Goal: Transaction & Acquisition: Purchase product/service

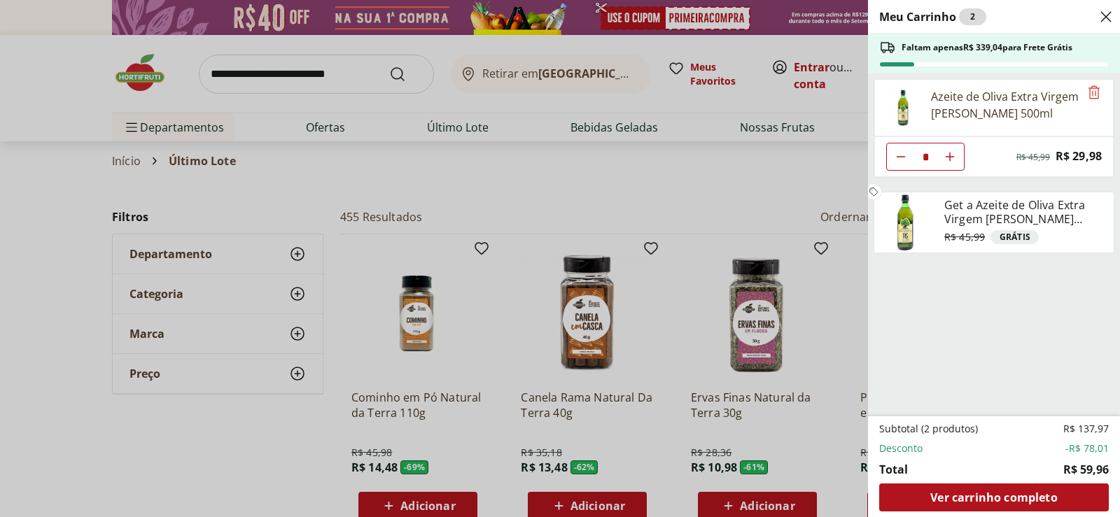
select select "**********"
click at [706, 196] on div "Meu Carrinho 2 Faltam apenas R$ 339,04 para Frete Grátis Azeite de Oliva Extra …" at bounding box center [560, 258] width 1120 height 517
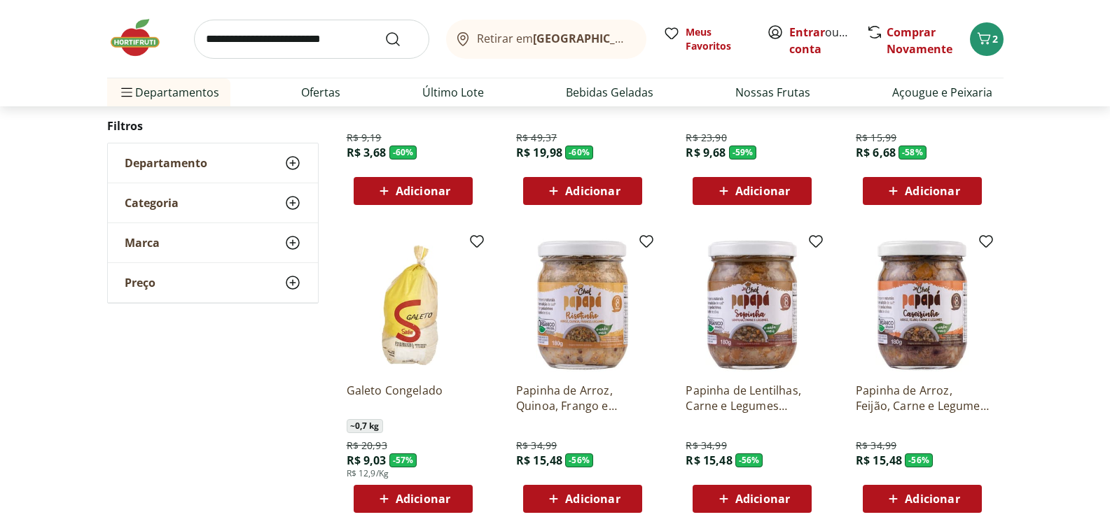
scroll to position [770, 0]
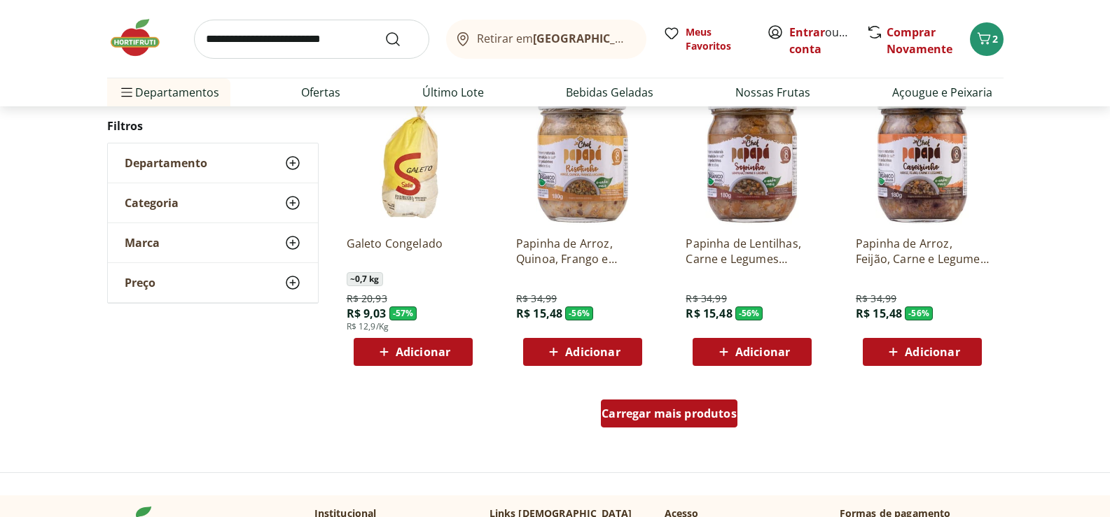
click at [706, 416] on span "Carregar mais produtos" at bounding box center [668, 413] width 135 height 11
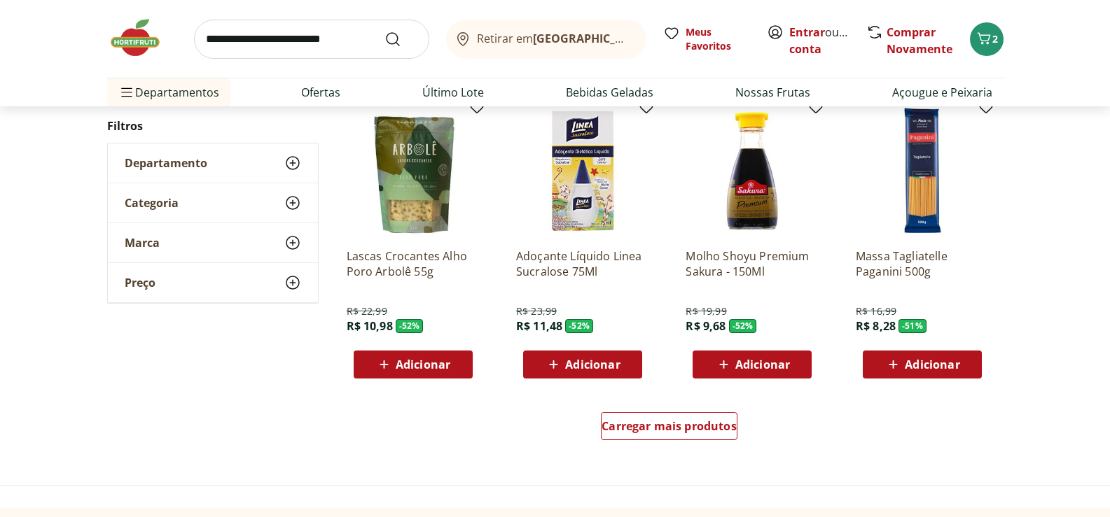
scroll to position [1820, 0]
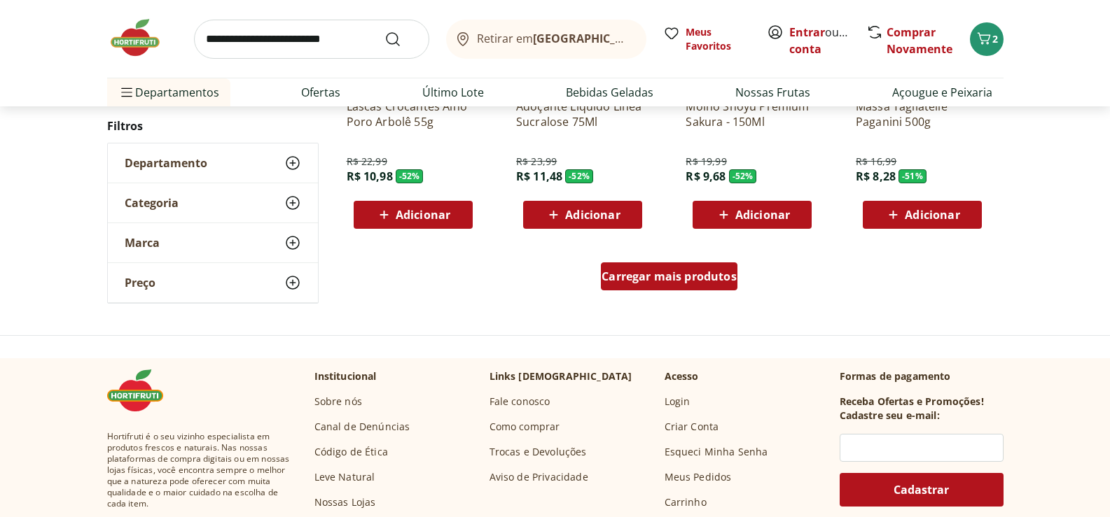
click at [625, 282] on span "Carregar mais produtos" at bounding box center [668, 276] width 135 height 11
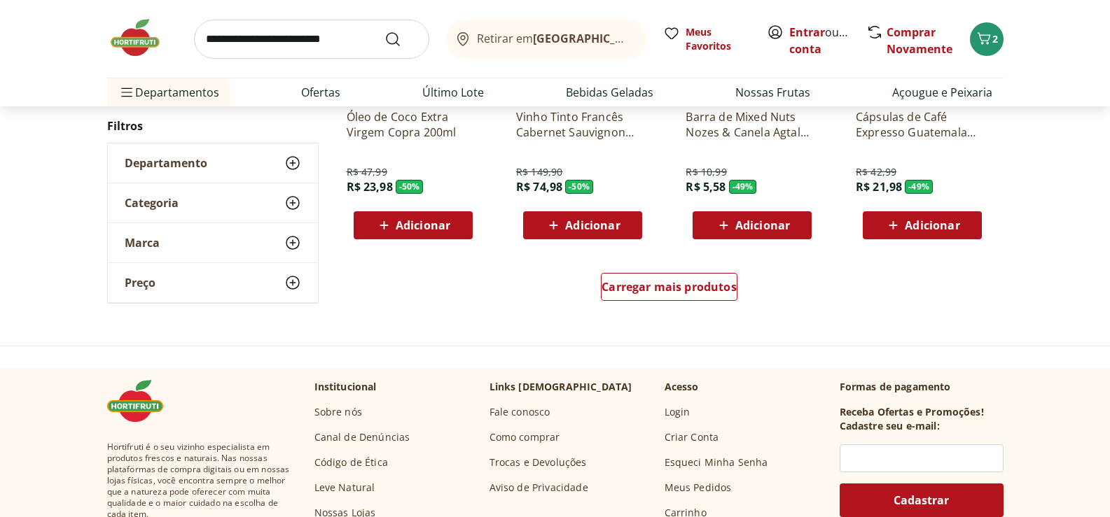
scroll to position [2731, 0]
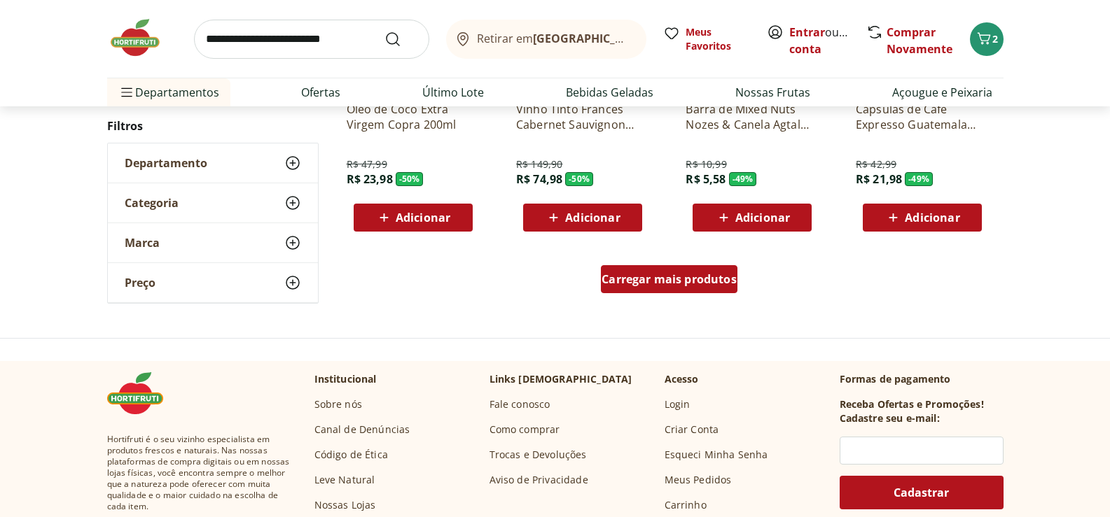
click at [626, 289] on div "Carregar mais produtos" at bounding box center [669, 279] width 137 height 28
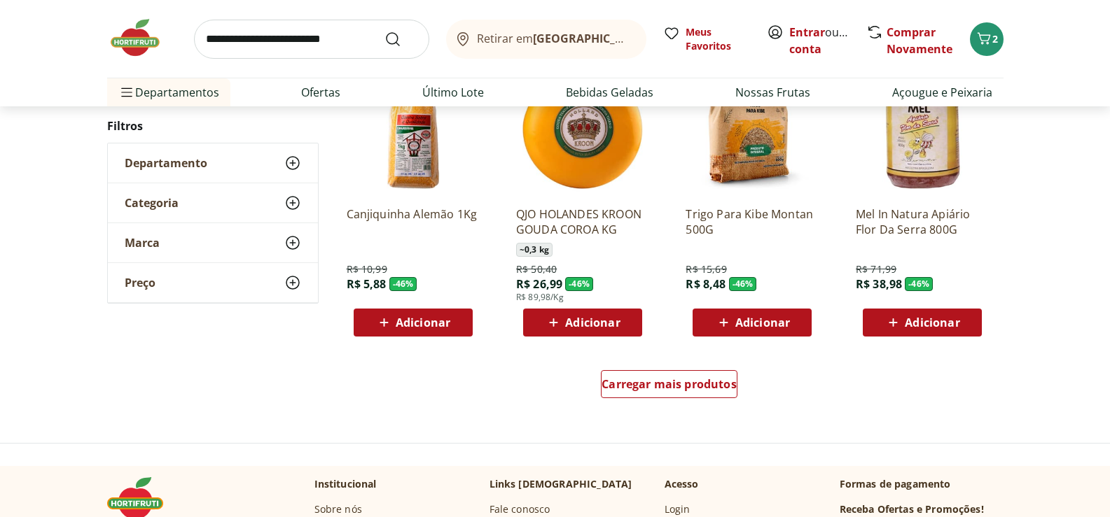
scroll to position [3571, 0]
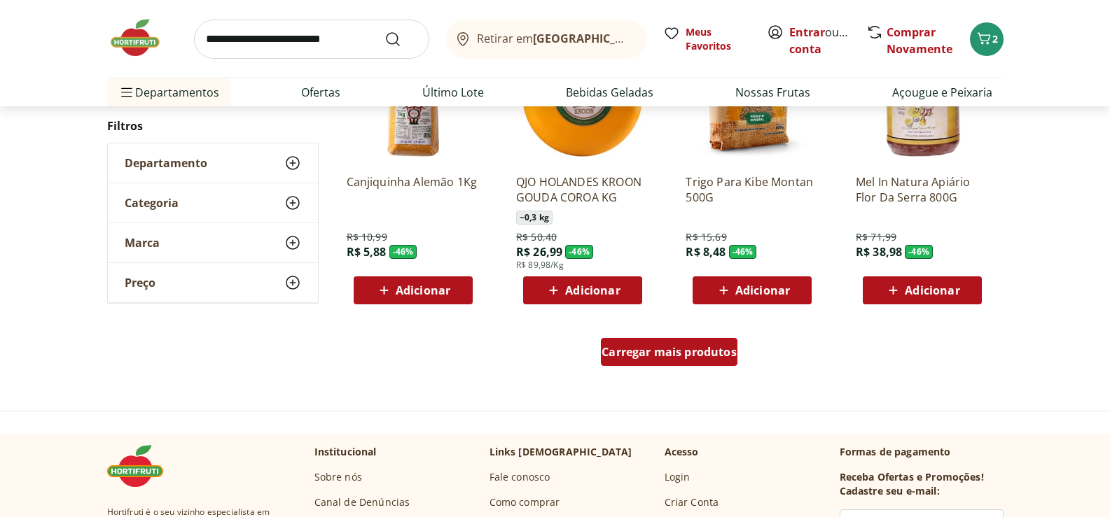
click at [648, 356] on span "Carregar mais produtos" at bounding box center [668, 352] width 135 height 11
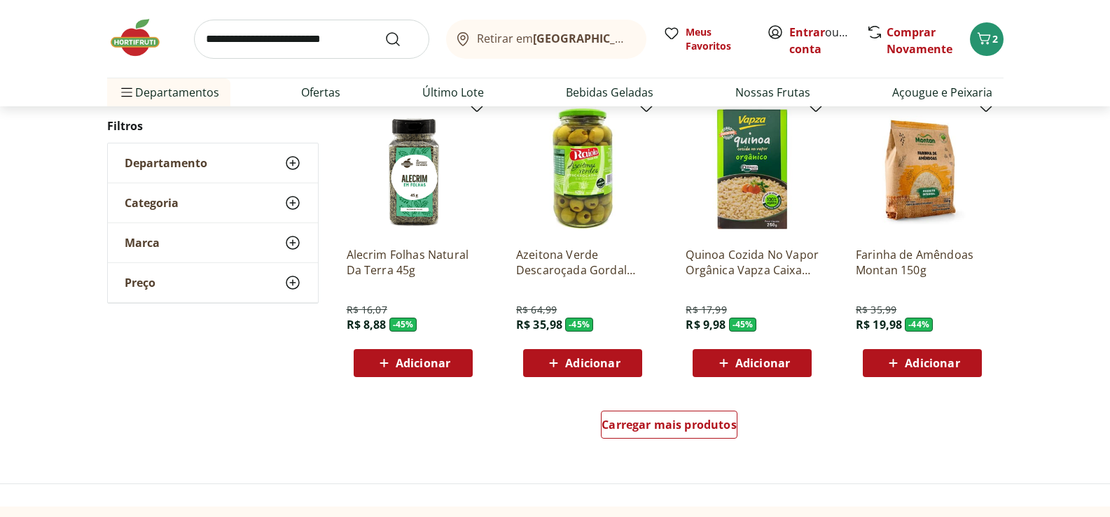
scroll to position [4481, 0]
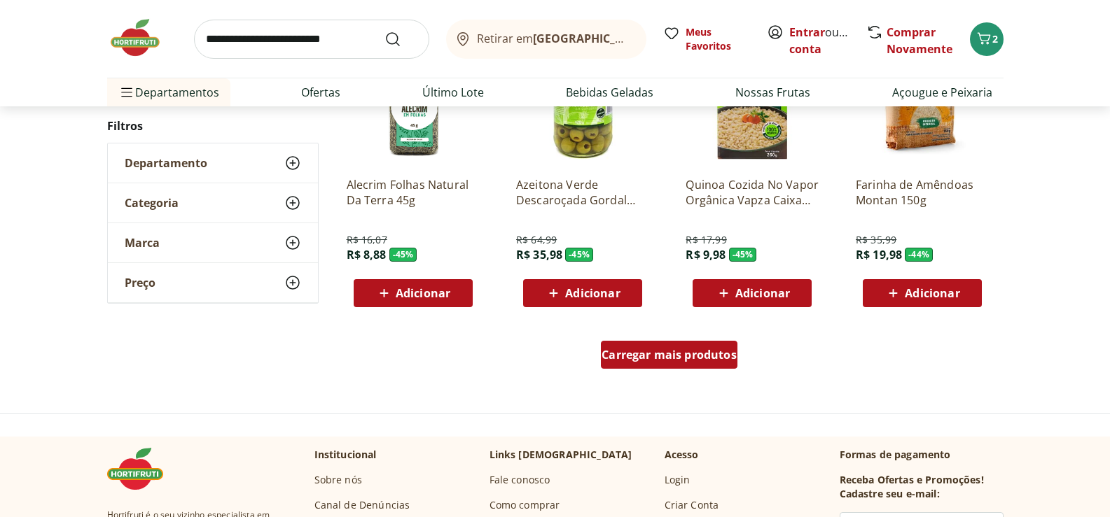
click at [619, 351] on span "Carregar mais produtos" at bounding box center [668, 354] width 135 height 11
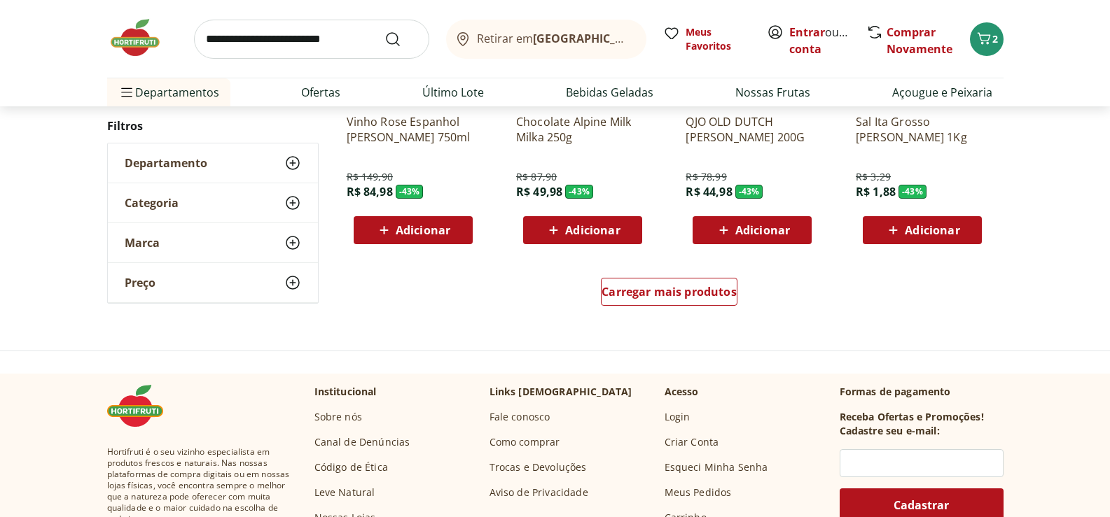
scroll to position [5461, 0]
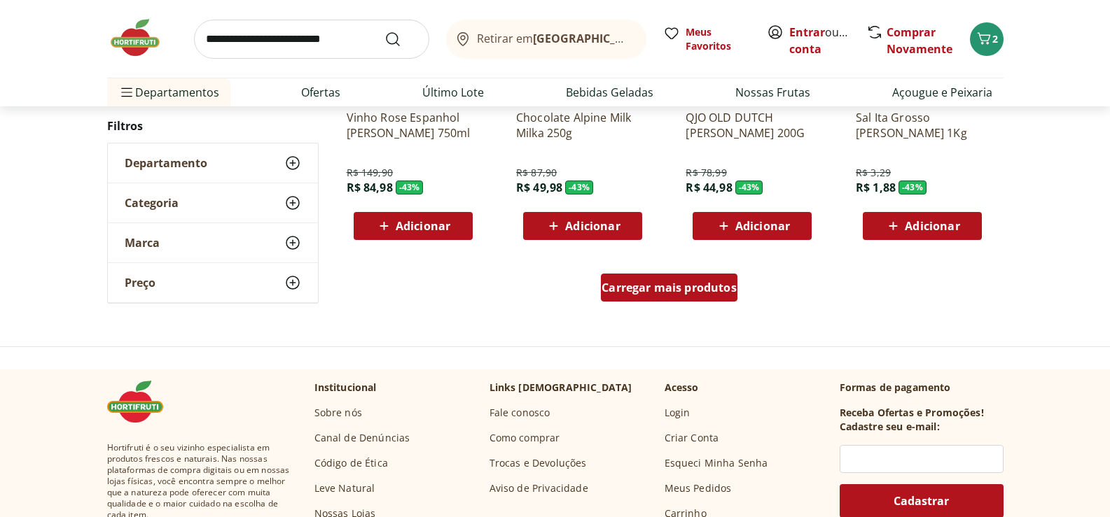
click at [659, 299] on div "Carregar mais produtos" at bounding box center [669, 288] width 137 height 28
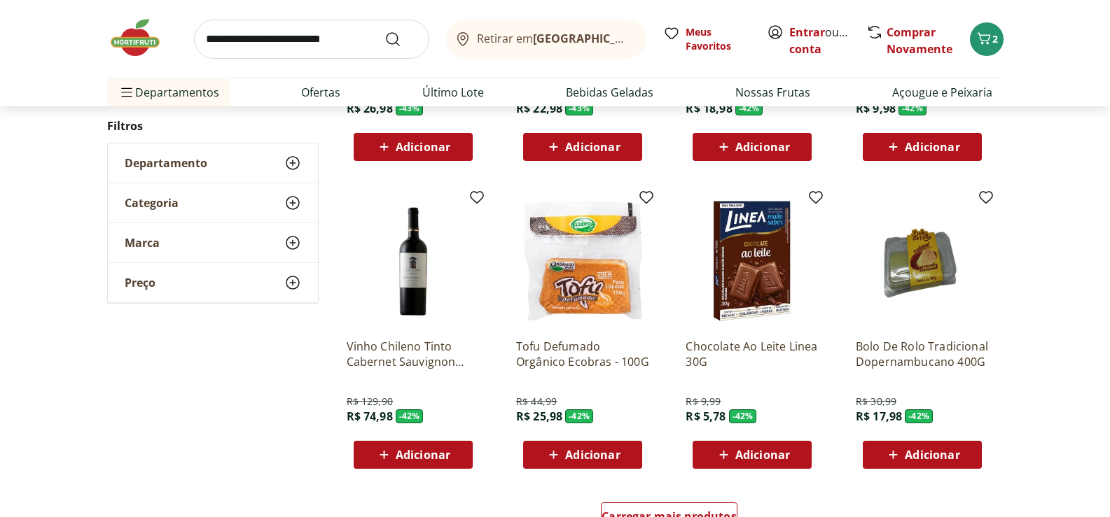
scroll to position [6302, 0]
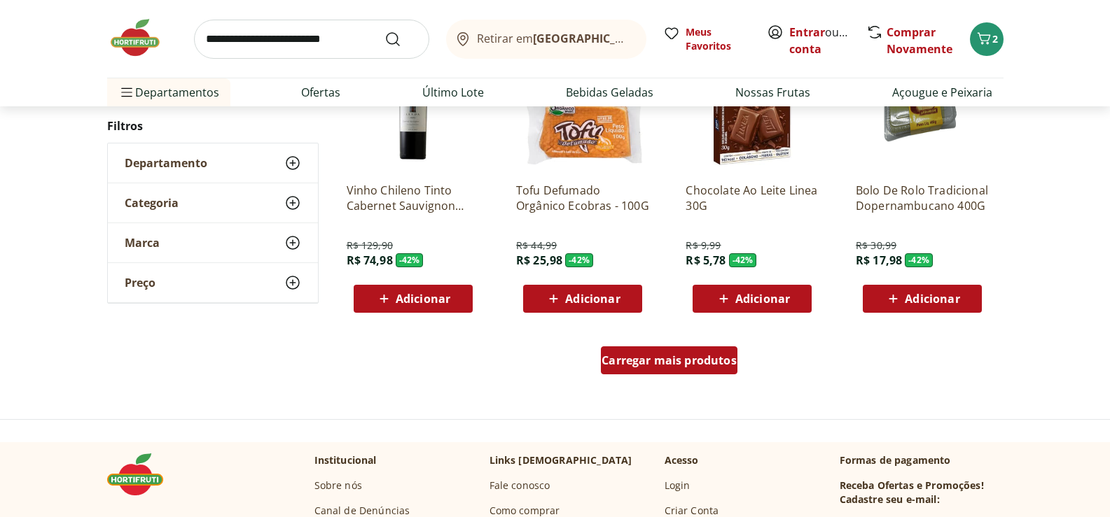
click at [644, 360] on span "Carregar mais produtos" at bounding box center [668, 360] width 135 height 11
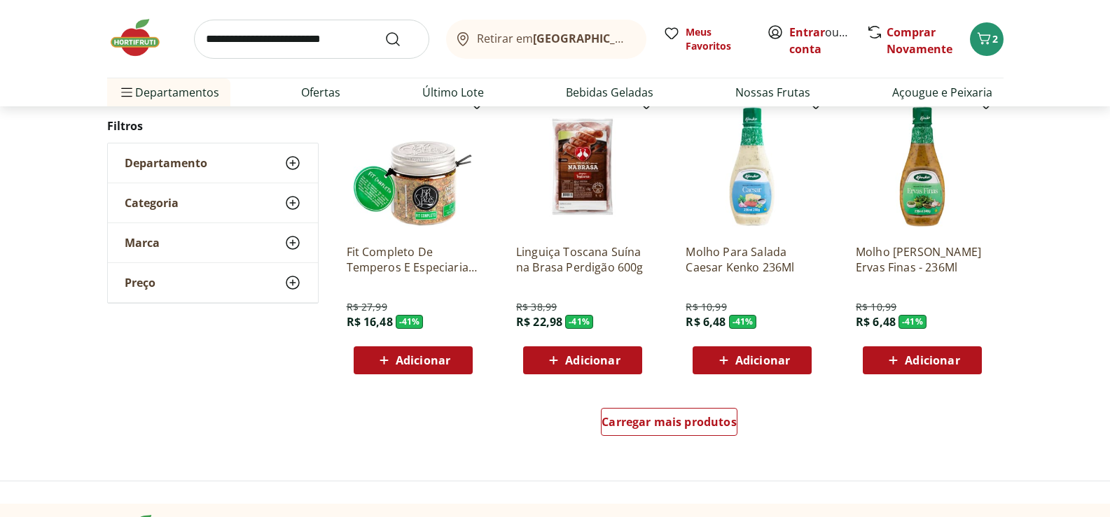
scroll to position [7282, 0]
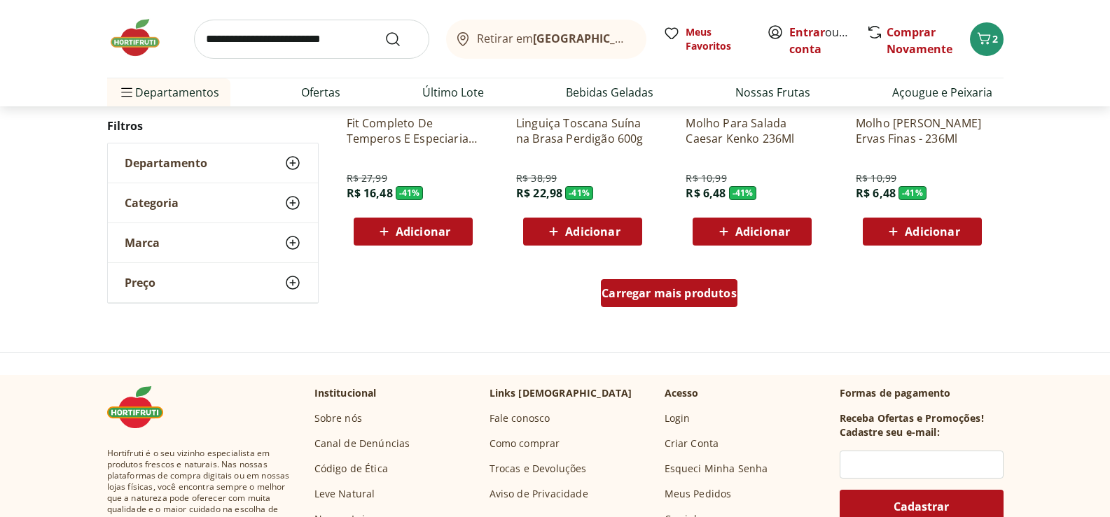
click at [665, 284] on div "Carregar mais produtos" at bounding box center [669, 293] width 137 height 28
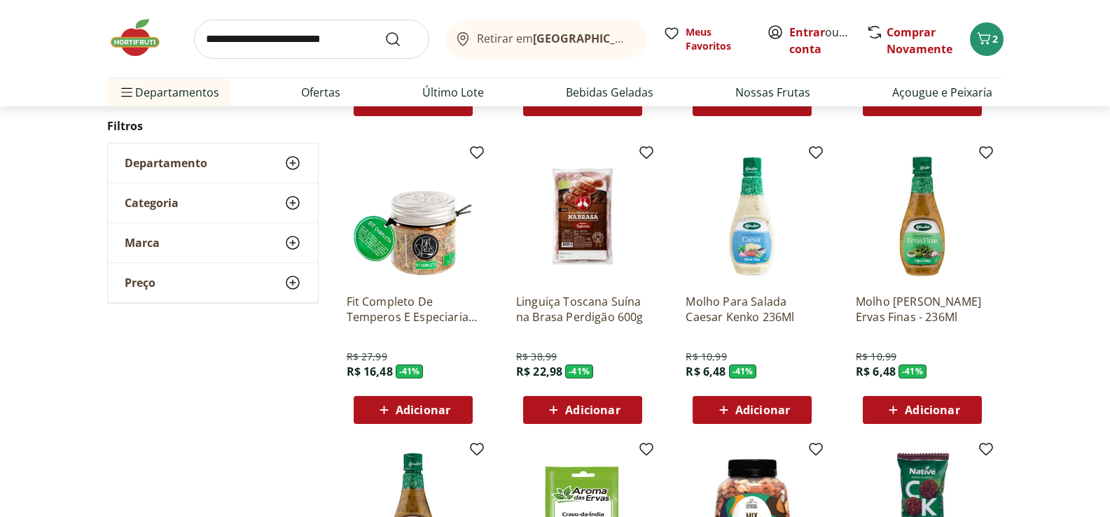
scroll to position [7072, 0]
